Goal: Task Accomplishment & Management: Manage account settings

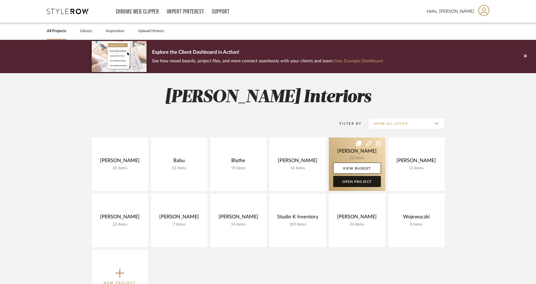
click at [354, 186] on link "Open Project" at bounding box center [357, 181] width 48 height 11
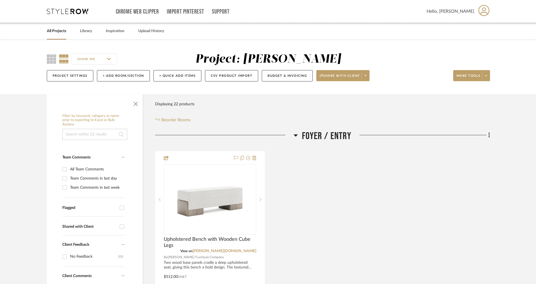
click at [56, 32] on link "All Projects" at bounding box center [56, 30] width 19 height 7
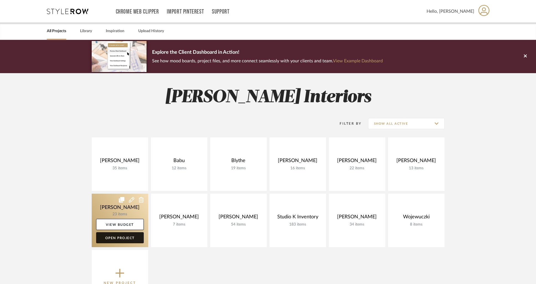
click at [119, 236] on link "Open Project" at bounding box center [120, 237] width 48 height 11
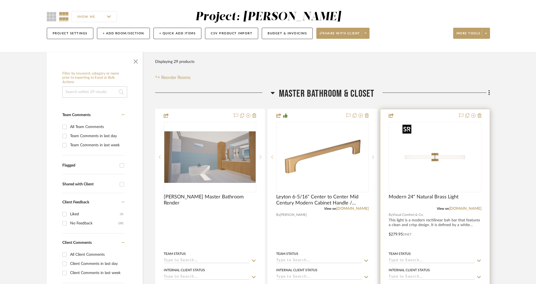
scroll to position [56, 0]
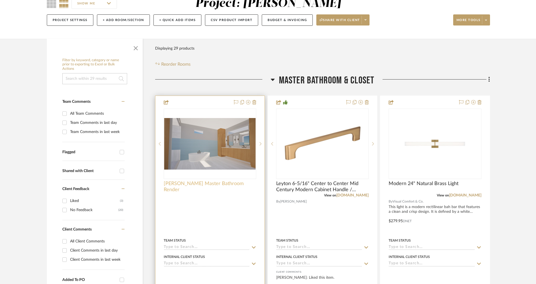
click at [195, 185] on span "[PERSON_NAME] Master Bathroom Render" at bounding box center [210, 187] width 93 height 12
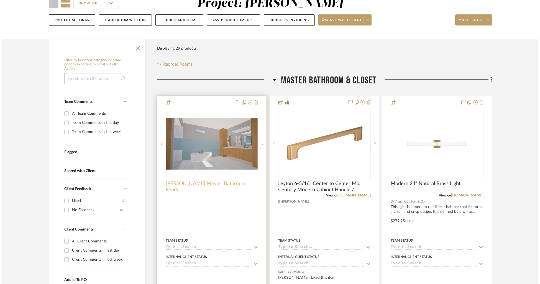
scroll to position [0, 0]
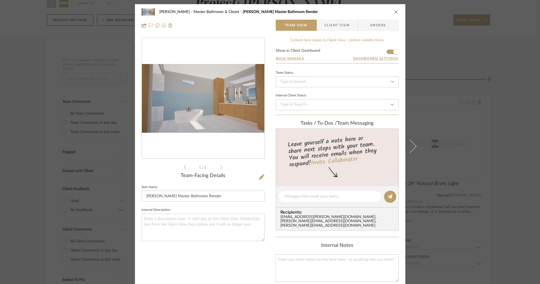
click at [220, 167] on icon at bounding box center [221, 167] width 2 height 5
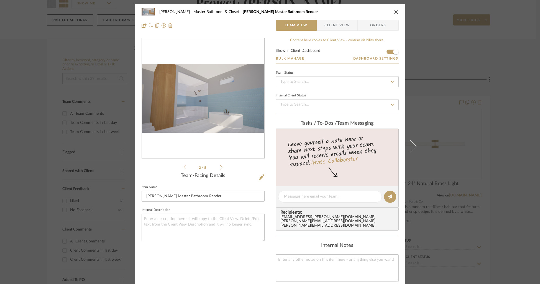
click at [220, 167] on icon at bounding box center [221, 167] width 2 height 5
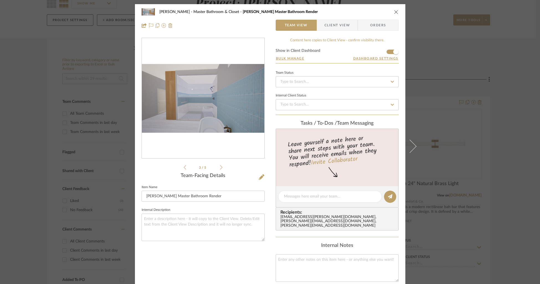
click at [220, 167] on icon at bounding box center [221, 167] width 2 height 5
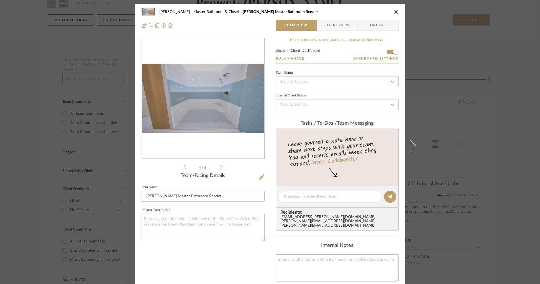
click at [220, 167] on icon at bounding box center [221, 167] width 2 height 5
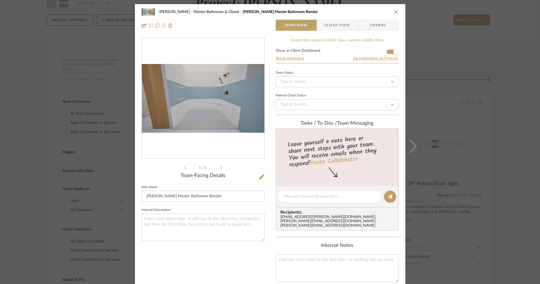
click at [186, 166] on li "5 / 5" at bounding box center [203, 167] width 34 height 7
click at [180, 168] on div "5 / 5" at bounding box center [203, 104] width 123 height 133
click at [181, 168] on div "5 / 5" at bounding box center [203, 104] width 123 height 133
click at [184, 168] on icon at bounding box center [185, 167] width 2 height 5
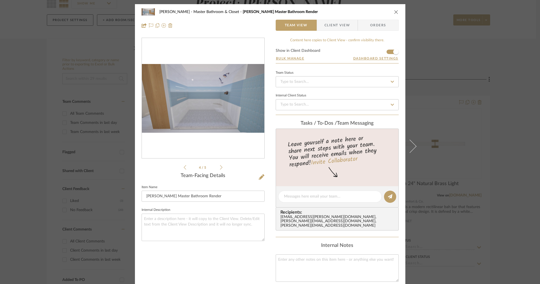
click at [184, 168] on icon at bounding box center [185, 167] width 2 height 5
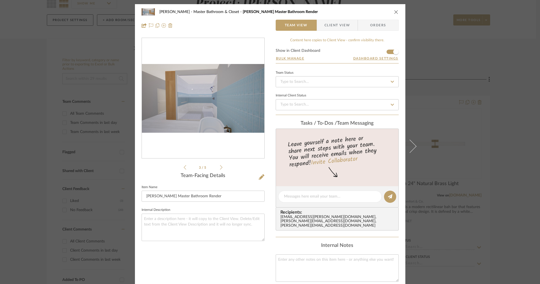
click at [184, 168] on icon at bounding box center [185, 167] width 2 height 5
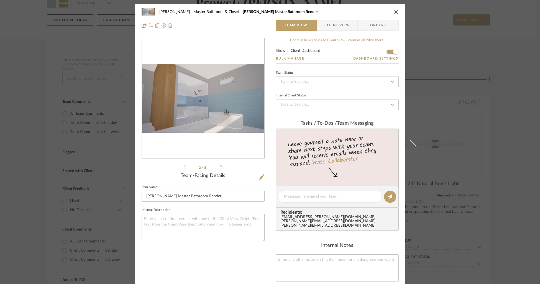
click at [184, 168] on icon at bounding box center [185, 167] width 2 height 5
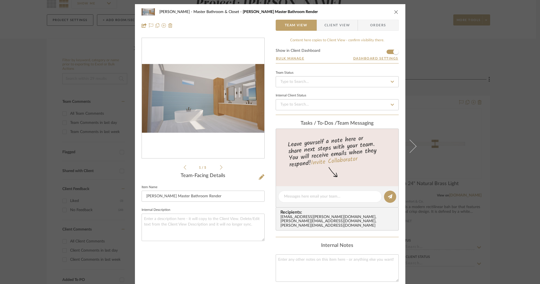
click at [394, 11] on icon "close" at bounding box center [396, 12] width 4 height 4
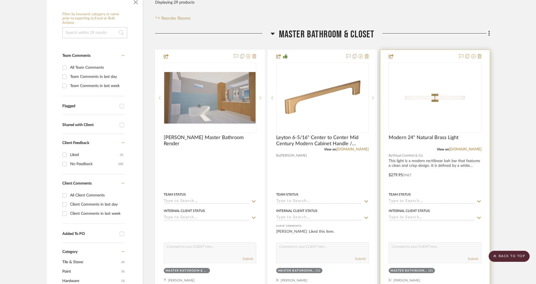
scroll to position [99, 0]
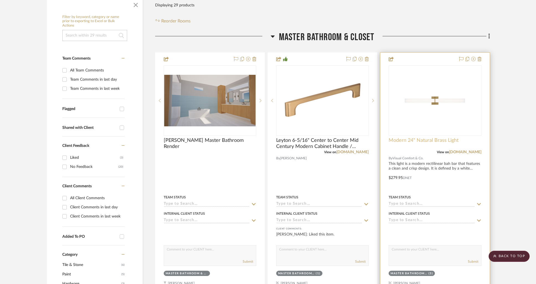
click at [411, 141] on span "Modern 24" Natural Brass Light" at bounding box center [424, 140] width 70 height 6
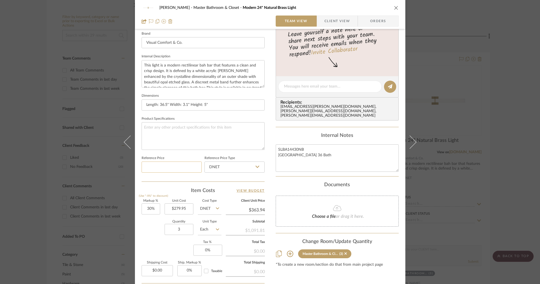
scroll to position [198, 0]
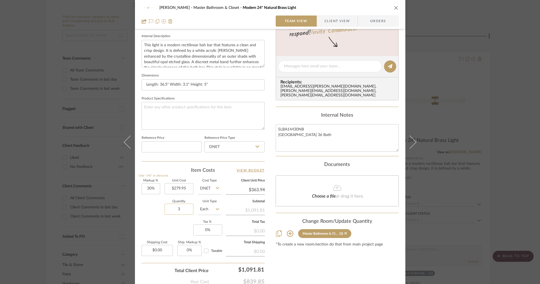
drag, startPoint x: 179, startPoint y: 208, endPoint x: 174, endPoint y: 208, distance: 5.5
click at [174, 208] on input "3" at bounding box center [179, 209] width 29 height 11
drag, startPoint x: 189, startPoint y: 211, endPoint x: 179, endPoint y: 211, distance: 10.0
click at [179, 211] on input "3" at bounding box center [179, 209] width 29 height 11
drag, startPoint x: 183, startPoint y: 209, endPoint x: 169, endPoint y: 209, distance: 13.9
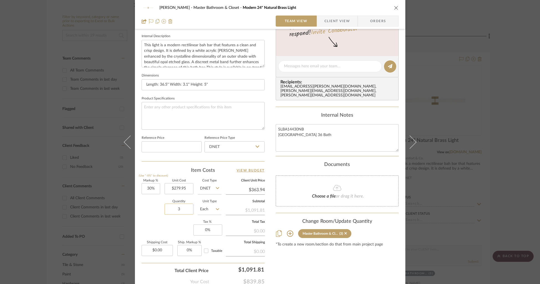
click at [169, 209] on input "3" at bounding box center [179, 209] width 29 height 11
type input "4"
click at [357, 270] on div "Content here copies to Client View - confirm visibility there. Show in Client D…" at bounding box center [337, 68] width 123 height 456
click at [394, 7] on icon "close" at bounding box center [396, 8] width 4 height 4
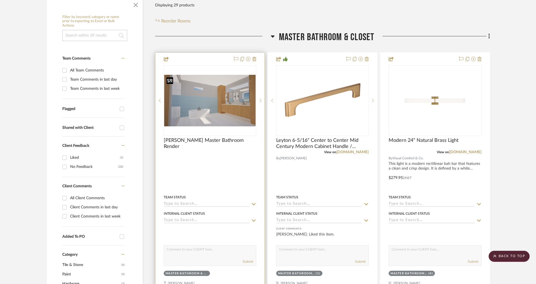
scroll to position [0, 0]
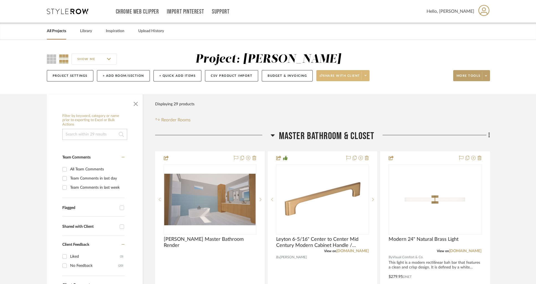
click at [368, 75] on span at bounding box center [366, 76] width 8 height 8
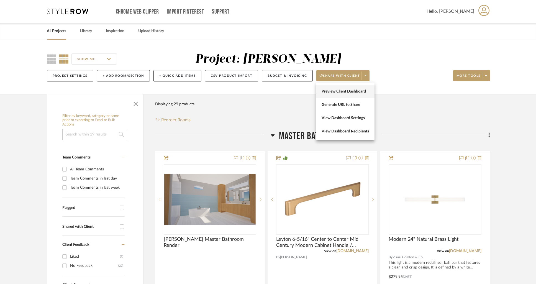
click at [335, 91] on span "Preview Client Dashboard" at bounding box center [345, 91] width 47 height 5
click at [62, 30] on link "All Projects" at bounding box center [56, 30] width 19 height 7
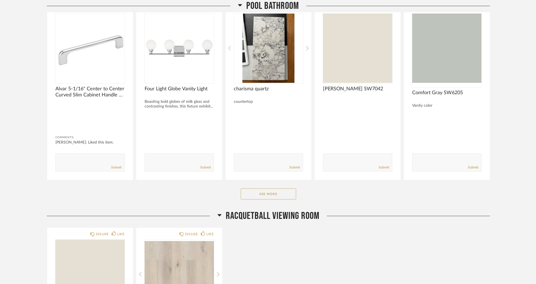
scroll to position [553, 0]
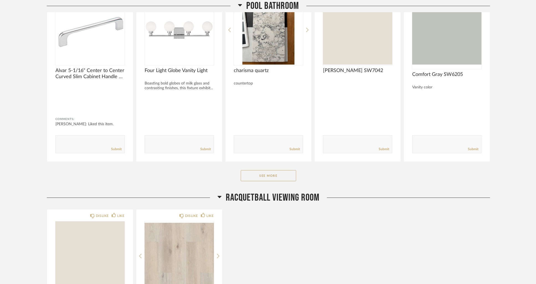
drag, startPoint x: 271, startPoint y: 174, endPoint x: 368, endPoint y: 171, distance: 97.3
click at [271, 174] on button "See More" at bounding box center [268, 175] width 55 height 11
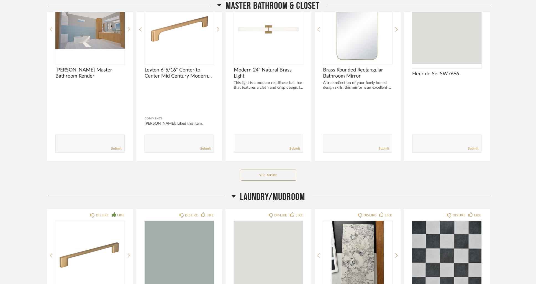
scroll to position [0, 0]
